Goal: Check status: Check status

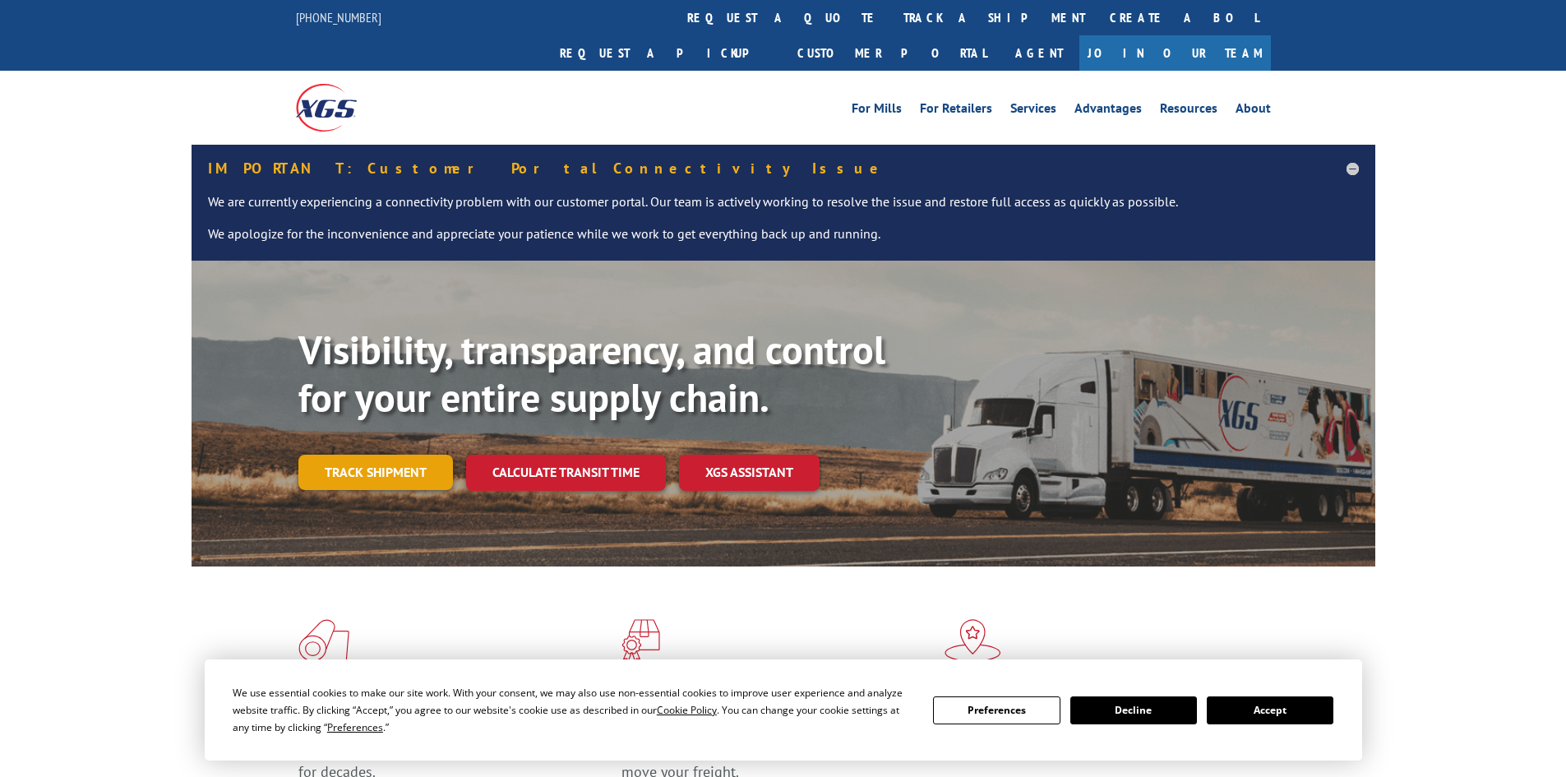
click at [416, 454] on link "Track shipment" at bounding box center [375, 471] width 155 height 35
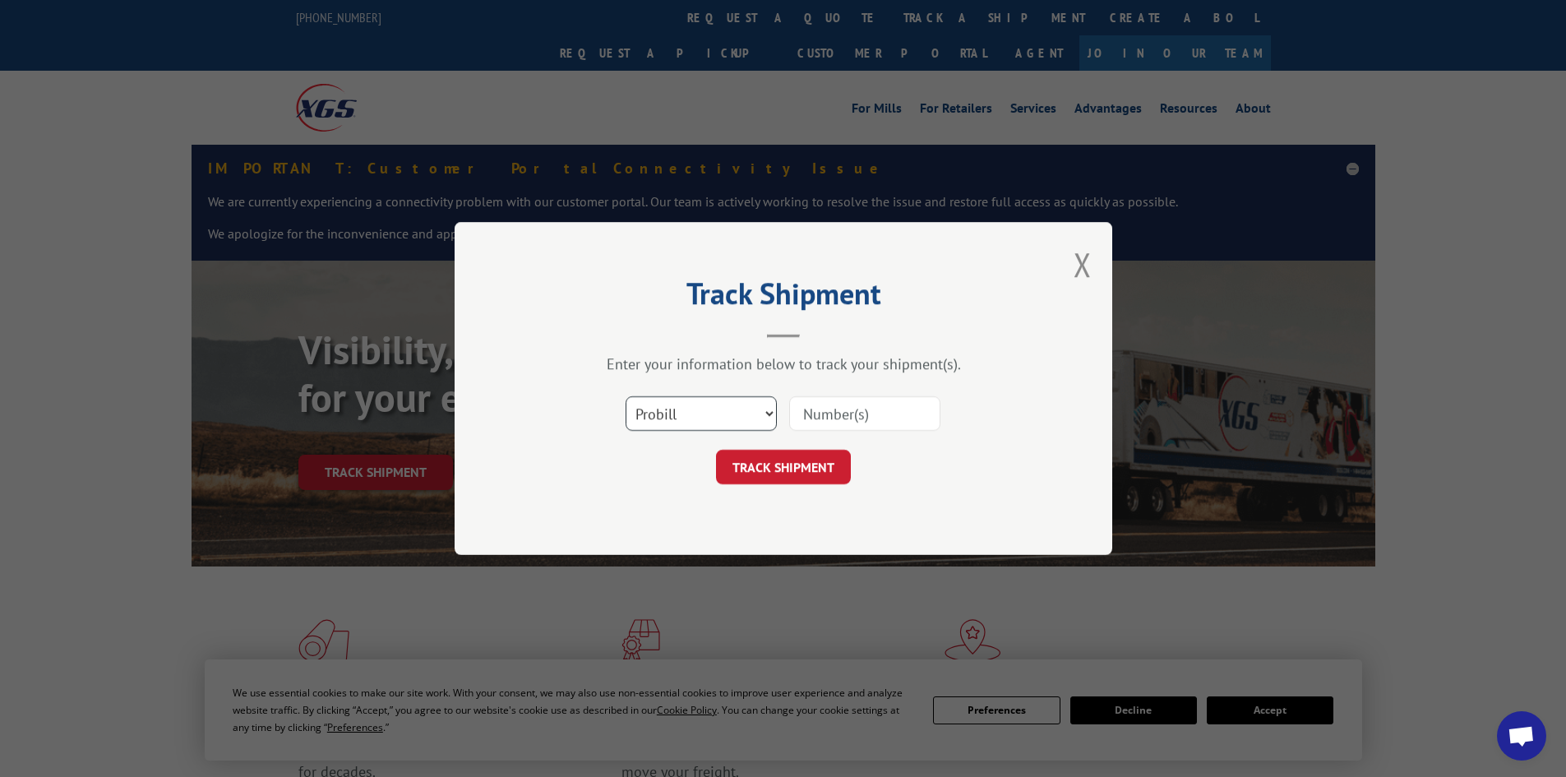
click at [749, 405] on select "Select category... Probill BOL PO" at bounding box center [700, 413] width 151 height 35
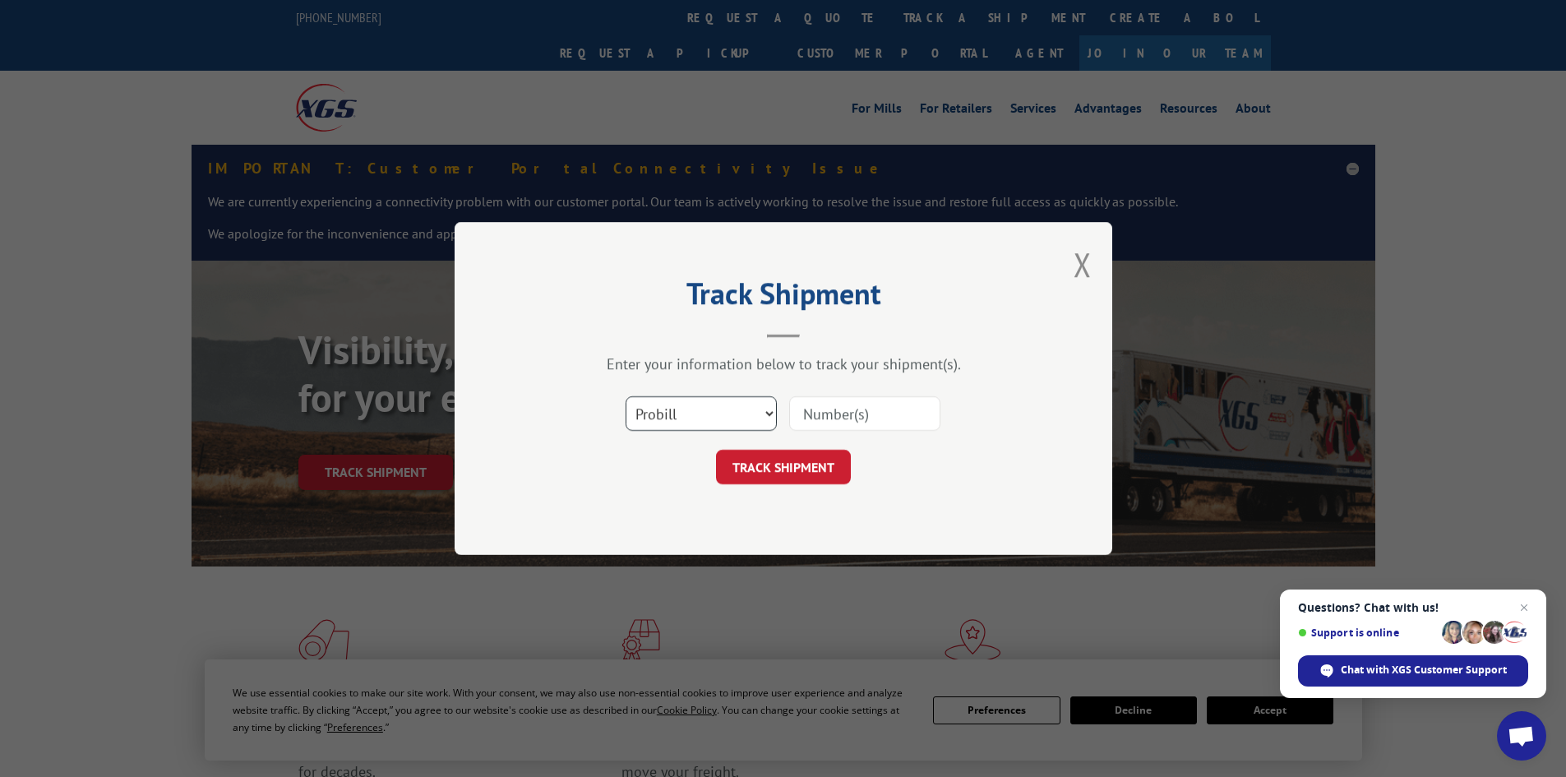
select select "bol"
click at [625, 396] on select "Select category... Probill BOL PO" at bounding box center [700, 413] width 151 height 35
click at [877, 410] on input at bounding box center [864, 413] width 151 height 35
paste input "3378427"
type input "3378427"
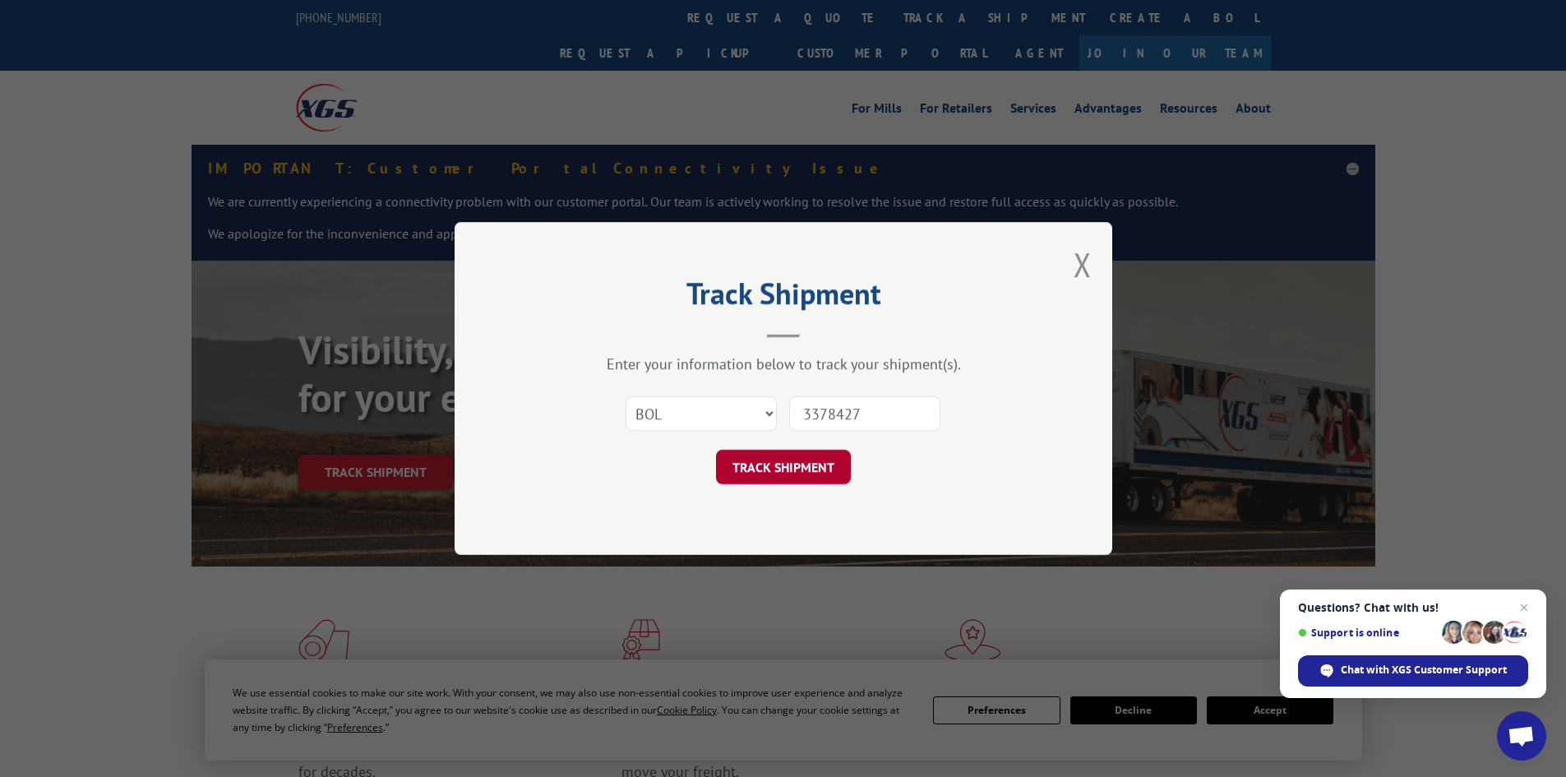
click at [813, 455] on button "TRACK SHIPMENT" at bounding box center [783, 467] width 135 height 35
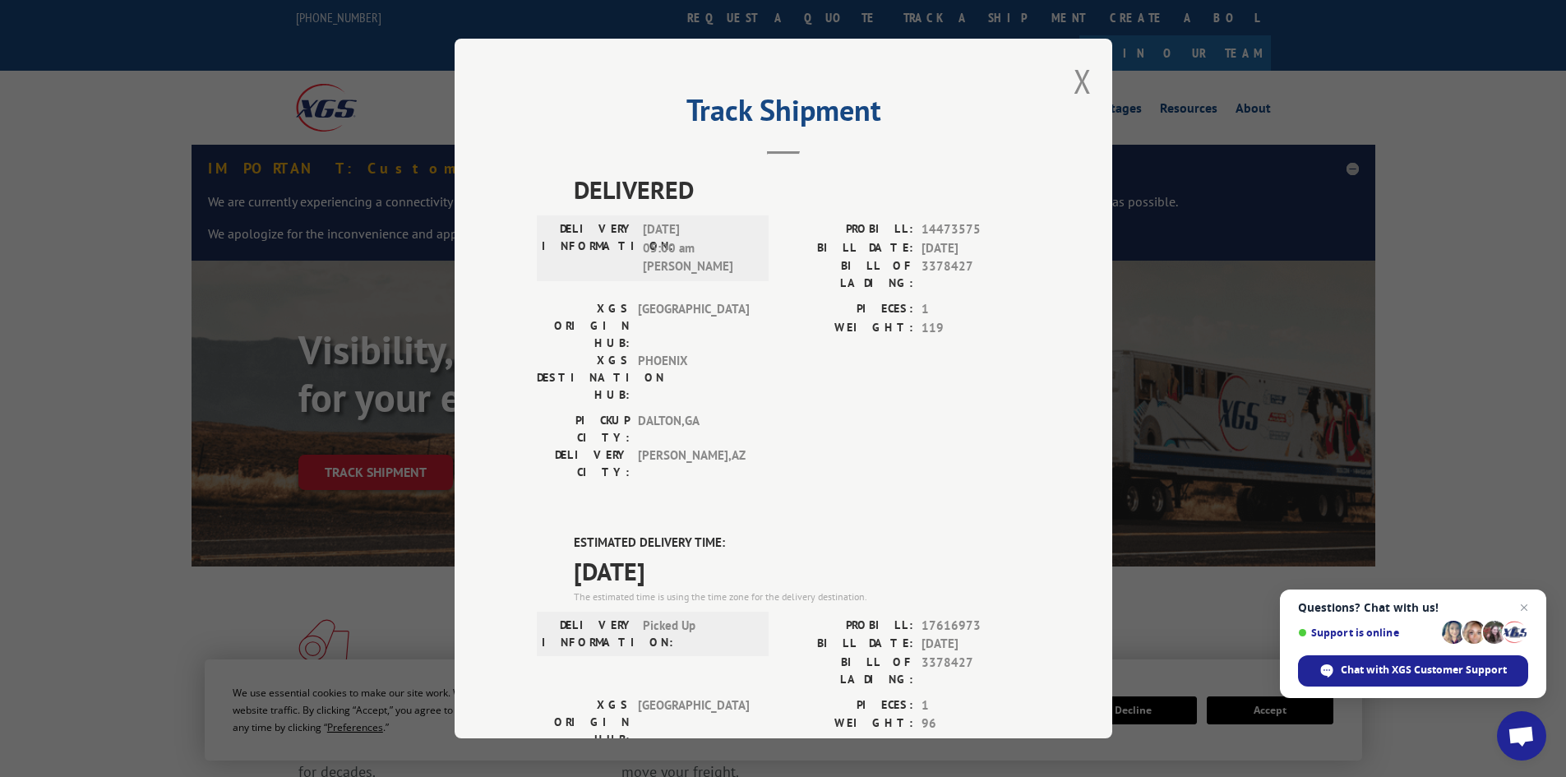
drag, startPoint x: 700, startPoint y: 492, endPoint x: 549, endPoint y: 440, distance: 159.8
drag, startPoint x: 549, startPoint y: 440, endPoint x: 698, endPoint y: 490, distance: 156.7
copy div "ESTIMATED DELIVERY TIME: [DATE]"
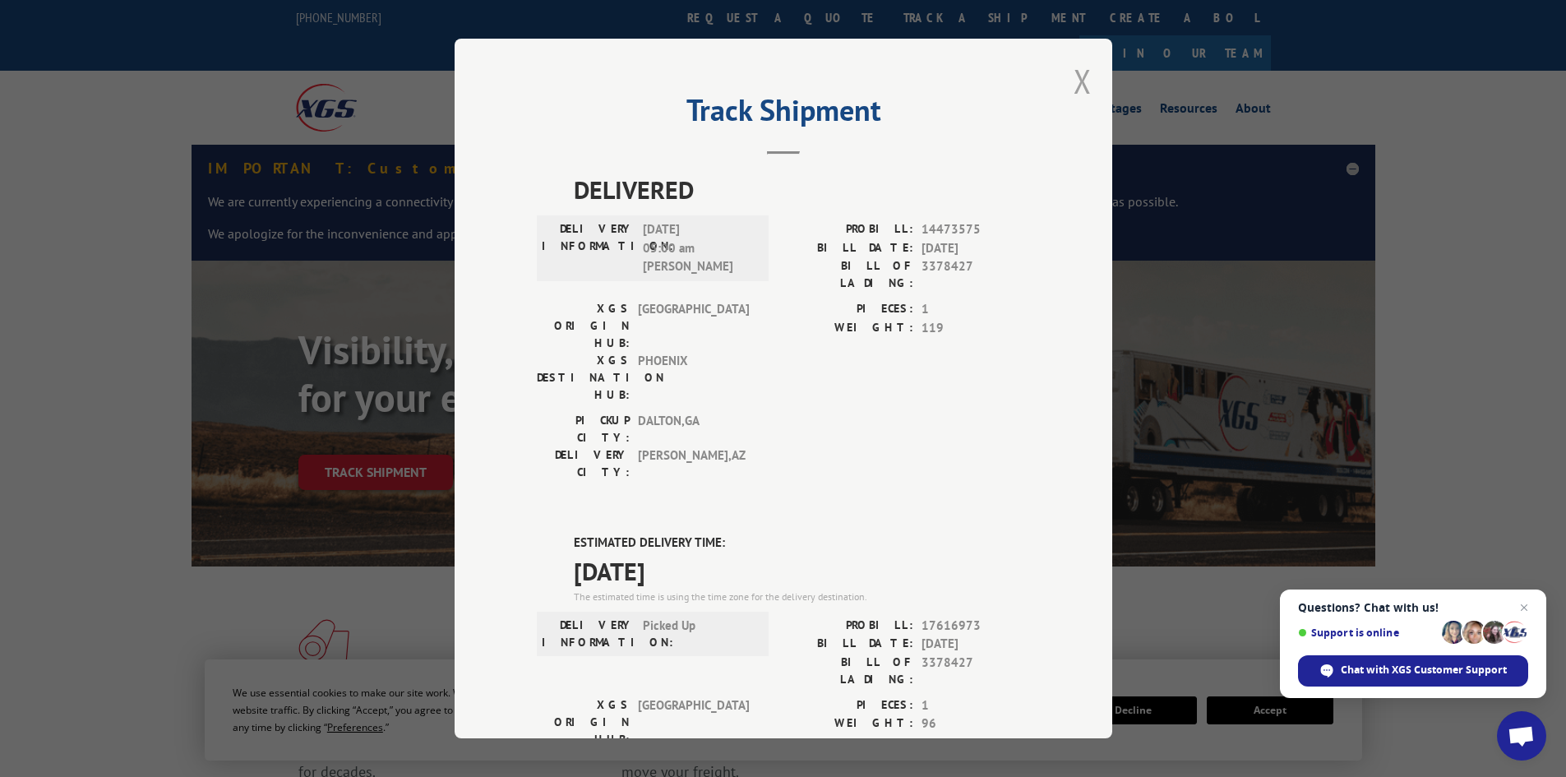
click at [1074, 76] on button "Close modal" at bounding box center [1082, 81] width 18 height 44
